Goal: Task Accomplishment & Management: Use online tool/utility

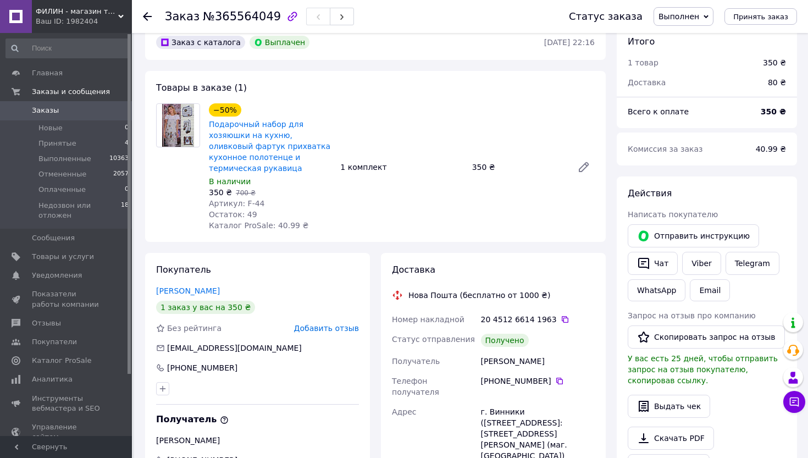
scroll to position [12, 0]
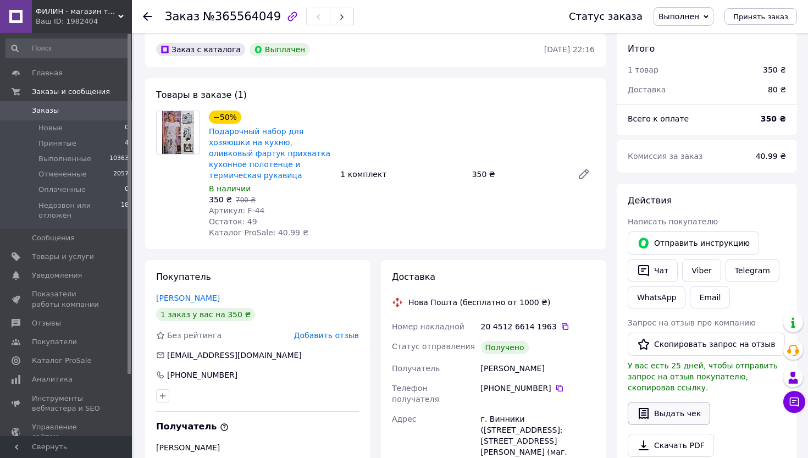
click at [670, 407] on button "Выдать чек" at bounding box center [669, 413] width 82 height 23
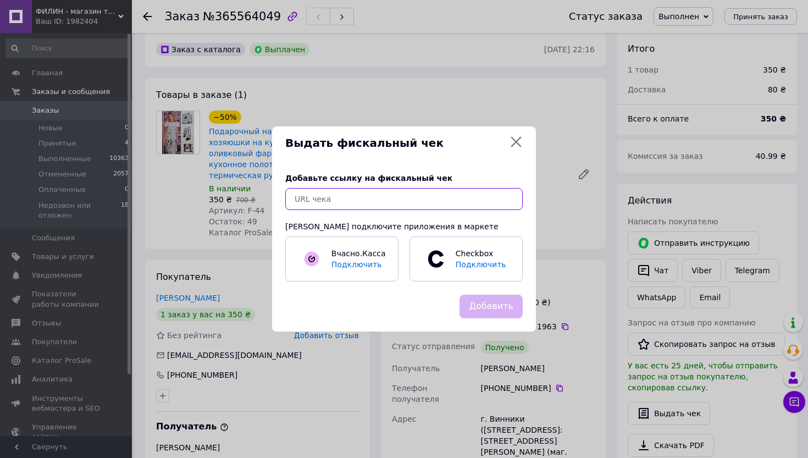
click at [454, 191] on input "text" at bounding box center [403, 199] width 237 height 22
paste input "https://check.checkbox.ua/0b475dbf-b280-447d-9dd5-cca0ceb75d5a"
type input "https://check.checkbox.ua/0b475dbf-b280-447d-9dd5-cca0ceb75d5a"
click at [493, 309] on button "Добавить" at bounding box center [490, 307] width 63 height 24
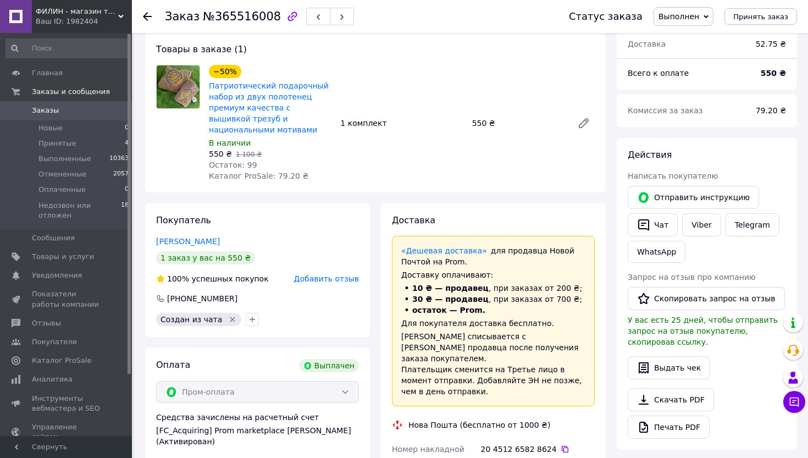
scroll to position [53, 0]
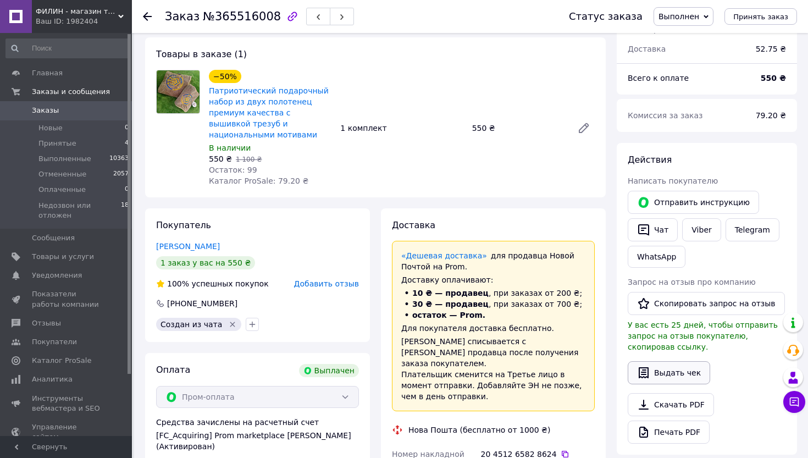
click at [669, 363] on button "Выдать чек" at bounding box center [669, 372] width 82 height 23
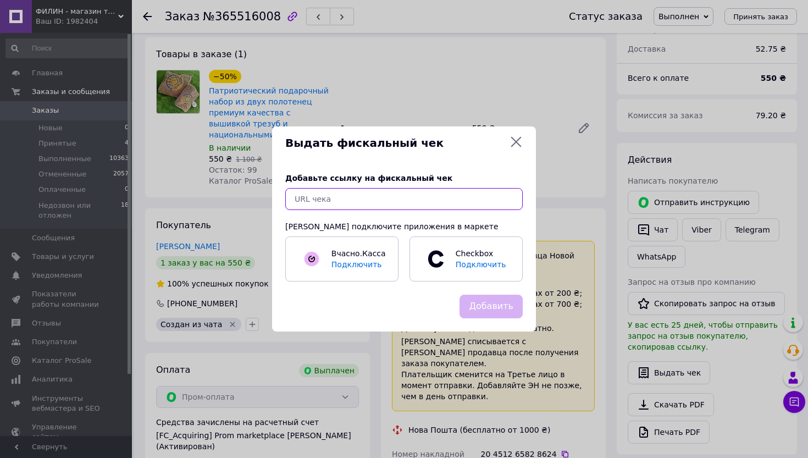
click at [428, 199] on input "text" at bounding box center [403, 199] width 237 height 22
paste input "https://check.checkbox.ua/35cb864c-6b87-471b-81dd-430afee77389"
type input "https://check.checkbox.ua/35cb864c-6b87-471b-81dd-430afee77389"
click at [484, 303] on button "Добавить" at bounding box center [490, 307] width 63 height 24
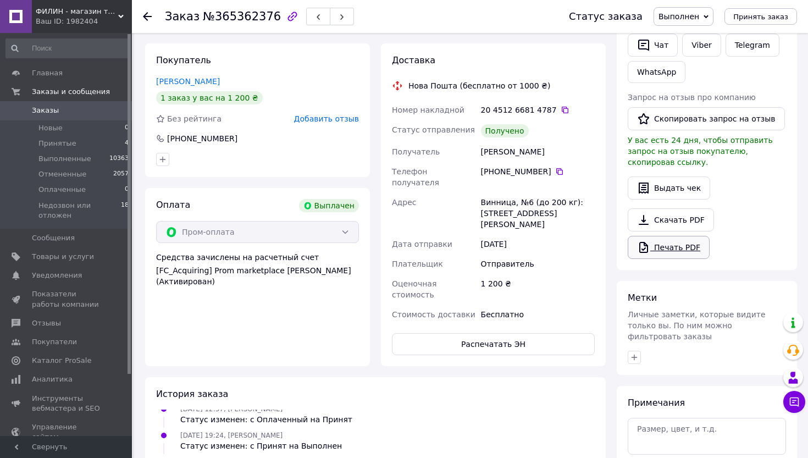
scroll to position [215, 0]
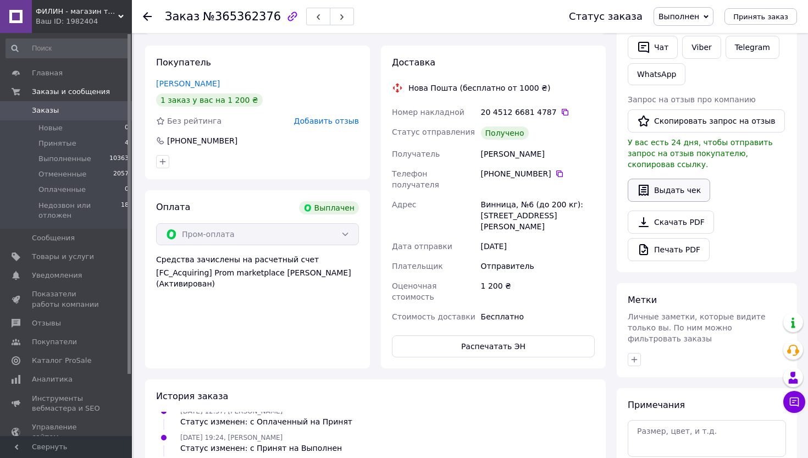
click at [665, 192] on button "Выдать чек" at bounding box center [669, 190] width 82 height 23
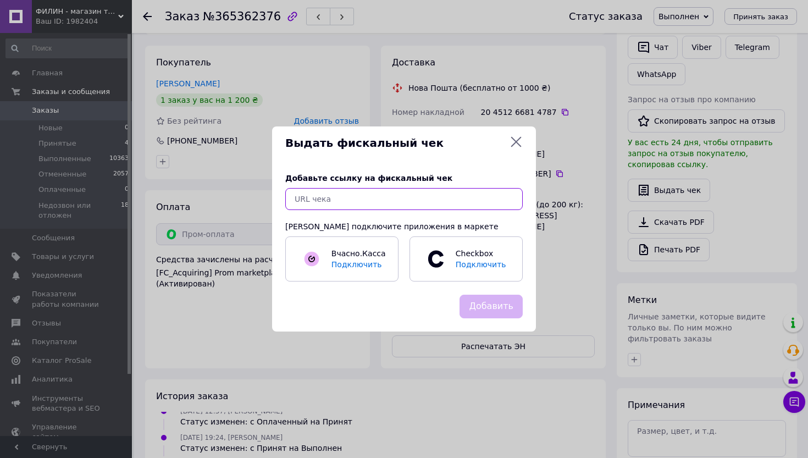
click at [446, 204] on input "text" at bounding box center [403, 199] width 237 height 22
paste input "https://check.checkbox.ua/32b33e44-6f0e-4c5e-9abc-2c3205b1b172"
type input "https://check.checkbox.ua/32b33e44-6f0e-4c5e-9abc-2c3205b1b172"
click at [491, 305] on button "Добавить" at bounding box center [490, 307] width 63 height 24
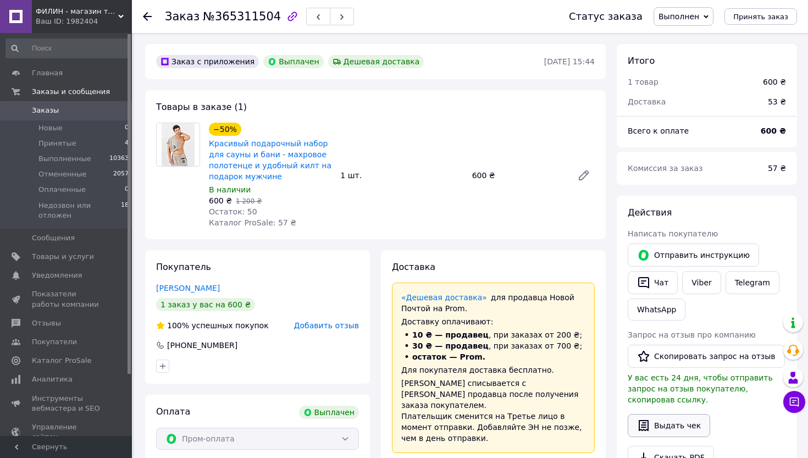
click at [680, 423] on button "Выдать чек" at bounding box center [669, 425] width 82 height 23
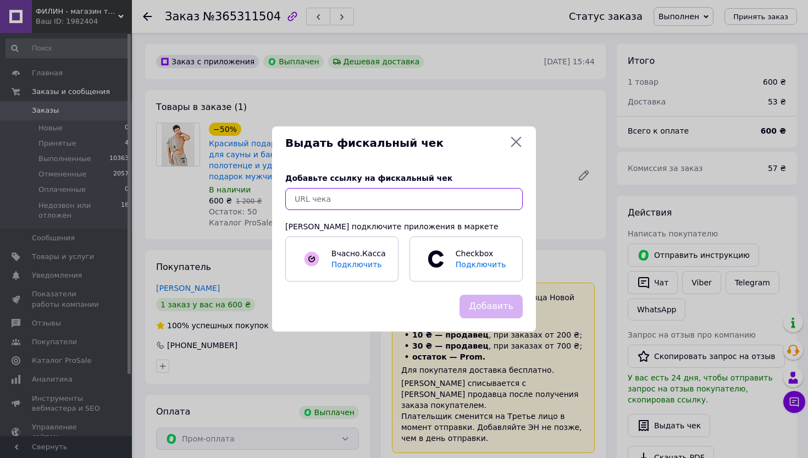
click at [442, 204] on input "text" at bounding box center [403, 199] width 237 height 22
paste input "https://check.checkbox.ua/47ffedea-e17d-486b-89ee-e79656abf9a4"
type input "https://check.checkbox.ua/47ffedea-e17d-486b-89ee-e79656abf9a4"
click at [486, 290] on div "Добавьте ссылку на фискальный чек https://check.checkbox.ua/47ffedea-e17d-486b-…" at bounding box center [404, 226] width 264 height 135
click at [485, 303] on button "Добавить" at bounding box center [490, 307] width 63 height 24
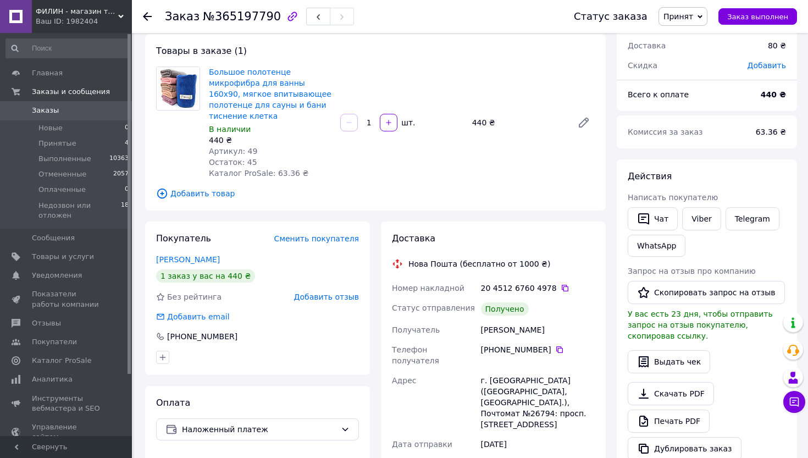
scroll to position [74, 0]
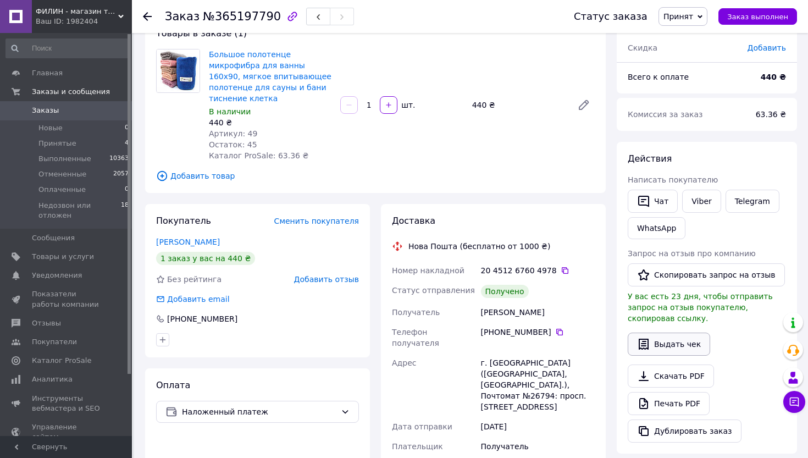
click at [686, 347] on button "Выдать чек" at bounding box center [669, 343] width 82 height 23
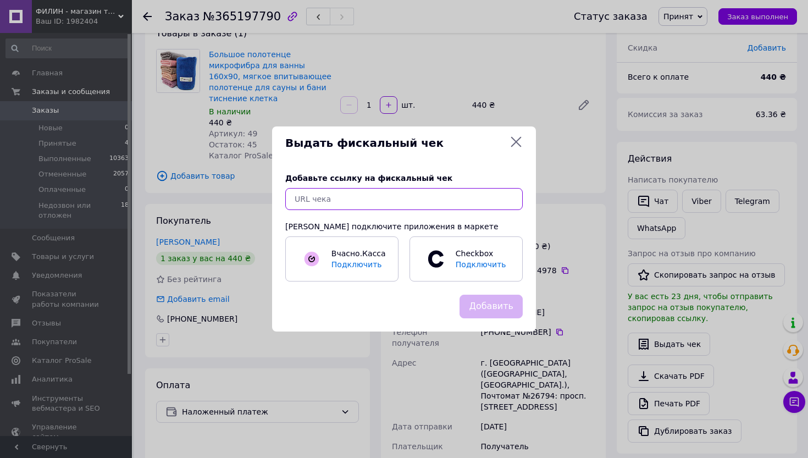
click at [409, 198] on input "text" at bounding box center [403, 199] width 237 height 22
paste input "https://check.checkbox.ua/a0ca91c6-6fce-47c7-82ab-c3e9251a318b"
type input "https://check.checkbox.ua/a0ca91c6-6fce-47c7-82ab-c3e9251a318b"
click at [475, 311] on button "Добавить" at bounding box center [490, 307] width 63 height 24
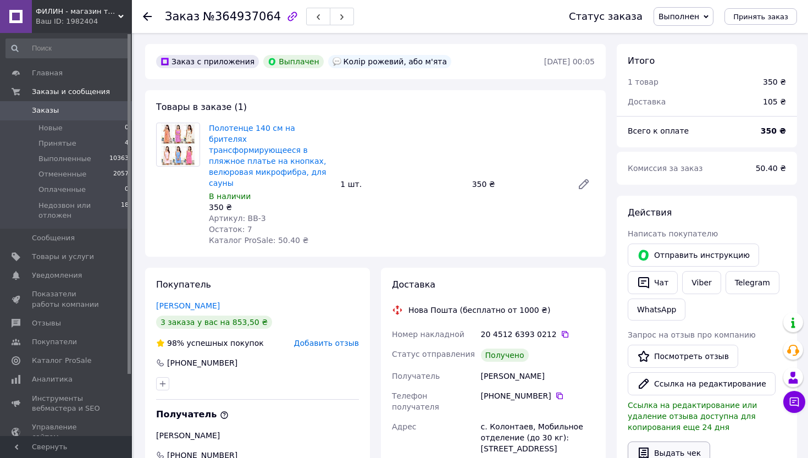
click at [660, 447] on button "Выдать чек" at bounding box center [669, 452] width 82 height 23
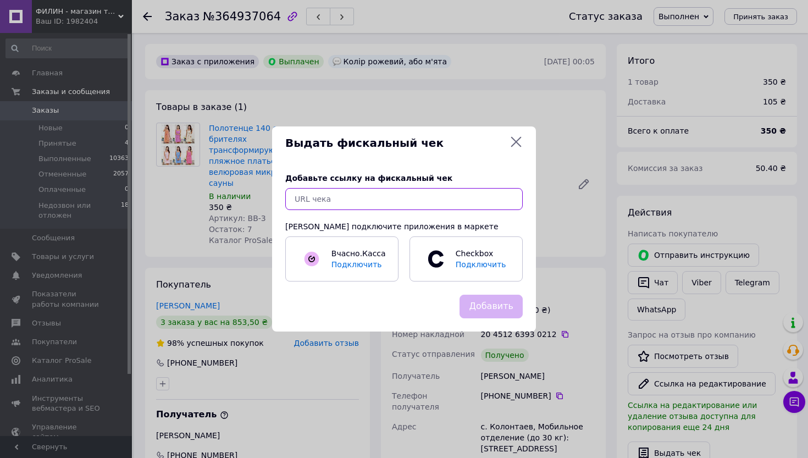
click at [421, 197] on input "text" at bounding box center [403, 199] width 237 height 22
paste input "[URL][DOMAIN_NAME]"
type input "[URL][DOMAIN_NAME]"
click at [486, 297] on button "Добавить" at bounding box center [490, 307] width 63 height 24
